Goal: Find specific page/section: Find specific page/section

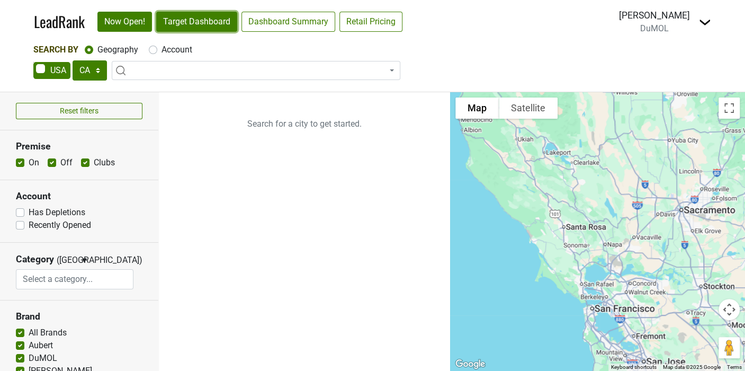
click at [199, 25] on link "Target Dashboard" at bounding box center [196, 22] width 81 height 20
click at [83, 67] on select "AK AL AR AZ CA CO CT DC DE FL GA HI IA ID IL IN KS KY LA MA MD ME MI MN MO MS M…" at bounding box center [90, 70] width 34 height 20
click at [73, 60] on select "AK AL AR AZ CA CO CT DC DE FL GA HI IA ID IL IN KS KY LA MA MD ME MI MN MO MS M…" at bounding box center [90, 70] width 34 height 20
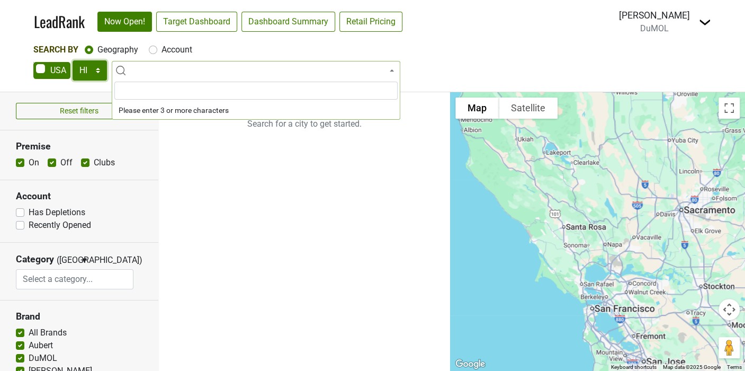
click at [96, 67] on select "AK AL AR AZ CA CO CT DC DE FL GA HI IA ID IL IN KS KY LA MA MD ME MI MN MO MS M…" at bounding box center [90, 70] width 34 height 20
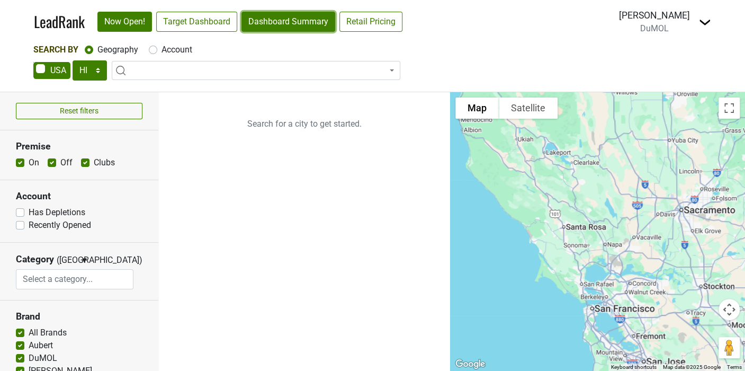
click at [288, 20] on link "Dashboard Summary" at bounding box center [288, 22] width 94 height 20
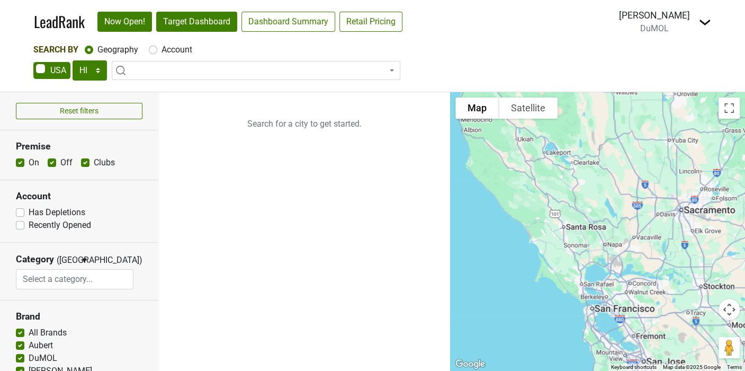
click at [193, 21] on link "Target Dashboard" at bounding box center [196, 22] width 81 height 20
click at [85, 71] on select "AK AL AR AZ CA CO CT DC DE FL GA HI IA ID IL IN KS KY LA MA MD ME MI MN MO MS M…" at bounding box center [90, 70] width 34 height 20
select select "NY"
click at [73, 60] on select "AK AL AR AZ CA CO CT DC DE FL GA HI IA ID IL IN KS KY LA MA MD ME MI MN MO MS M…" at bounding box center [90, 70] width 34 height 20
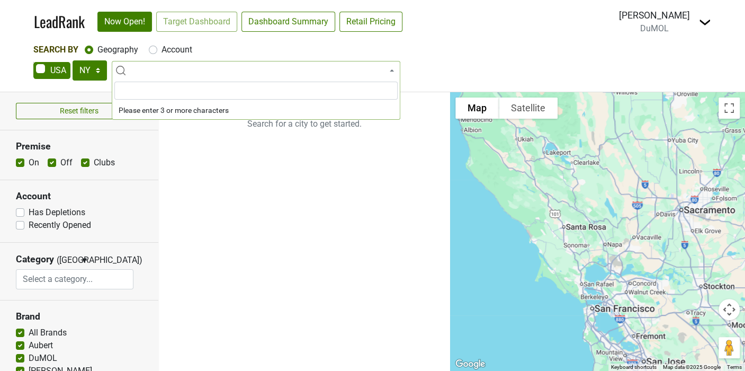
click at [201, 27] on div "LeadRank Now Open! Target Dashboard Dashboard Summary Retail Pricing Loading..." at bounding box center [222, 22] width 377 height 22
click at [195, 29] on div "LeadRank Now Open! Target Dashboard Dashboard Summary Retail Pricing Loading..." at bounding box center [222, 22] width 377 height 22
click at [185, 27] on div "LeadRank Now Open! Target Dashboard Dashboard Summary Retail Pricing Loading..." at bounding box center [222, 22] width 377 height 22
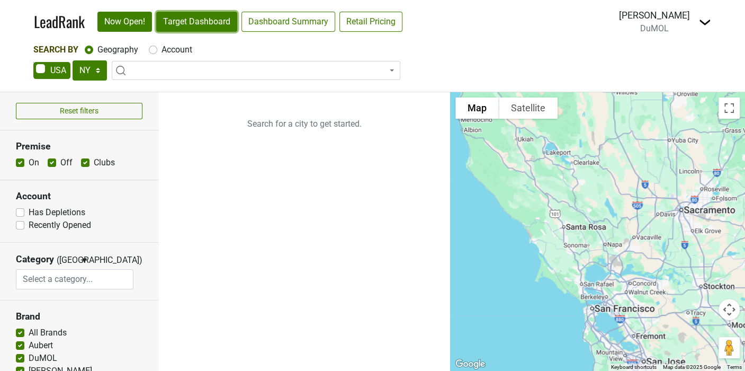
click at [199, 24] on link "Target Dashboard" at bounding box center [196, 22] width 81 height 20
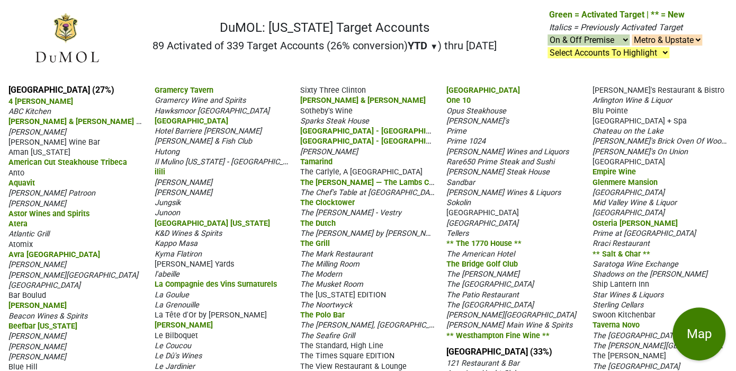
click at [226, 100] on span "Gramercy Wine and Spirits" at bounding box center [200, 100] width 91 height 9
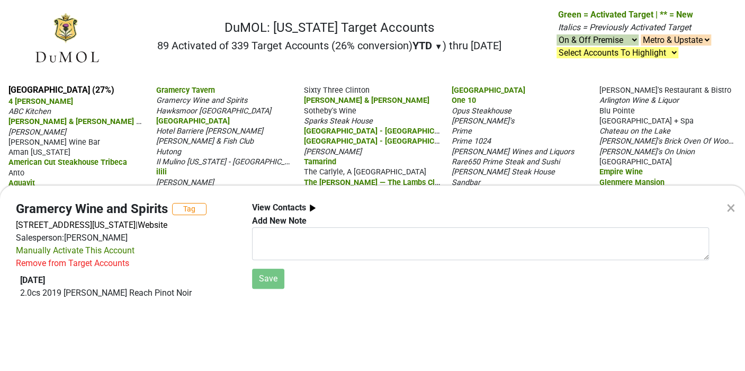
click at [733, 204] on div "×" at bounding box center [730, 207] width 9 height 25
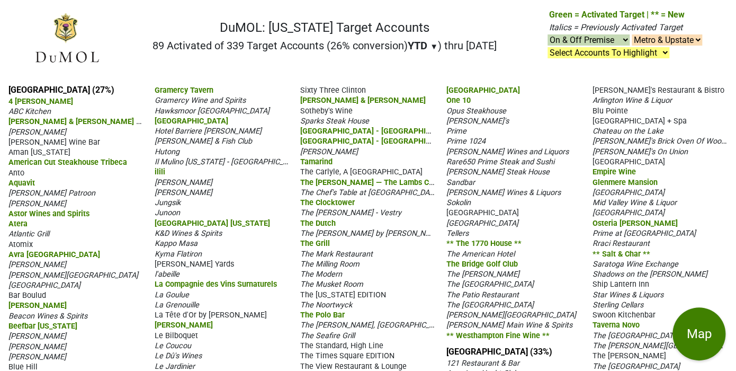
click at [611, 42] on select "On & Off Premise On Premise Off Premise Country Clubs Only" at bounding box center [588, 39] width 82 height 11
select select "off"
click at [547, 34] on select "On & Off Premise On Premise Off Premise Country Clubs Only" at bounding box center [588, 39] width 82 height 11
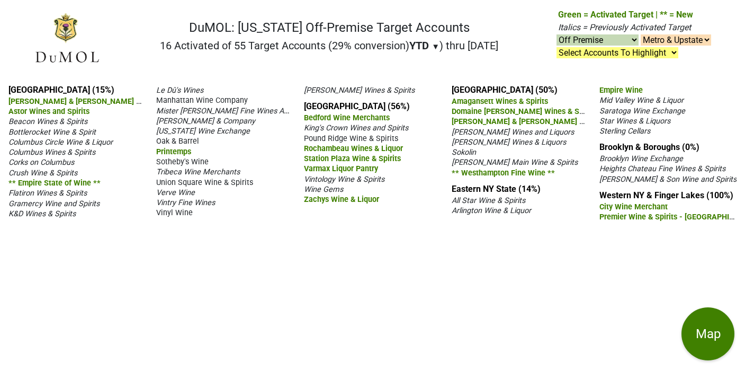
select select "off"
